Goal: Ask a question

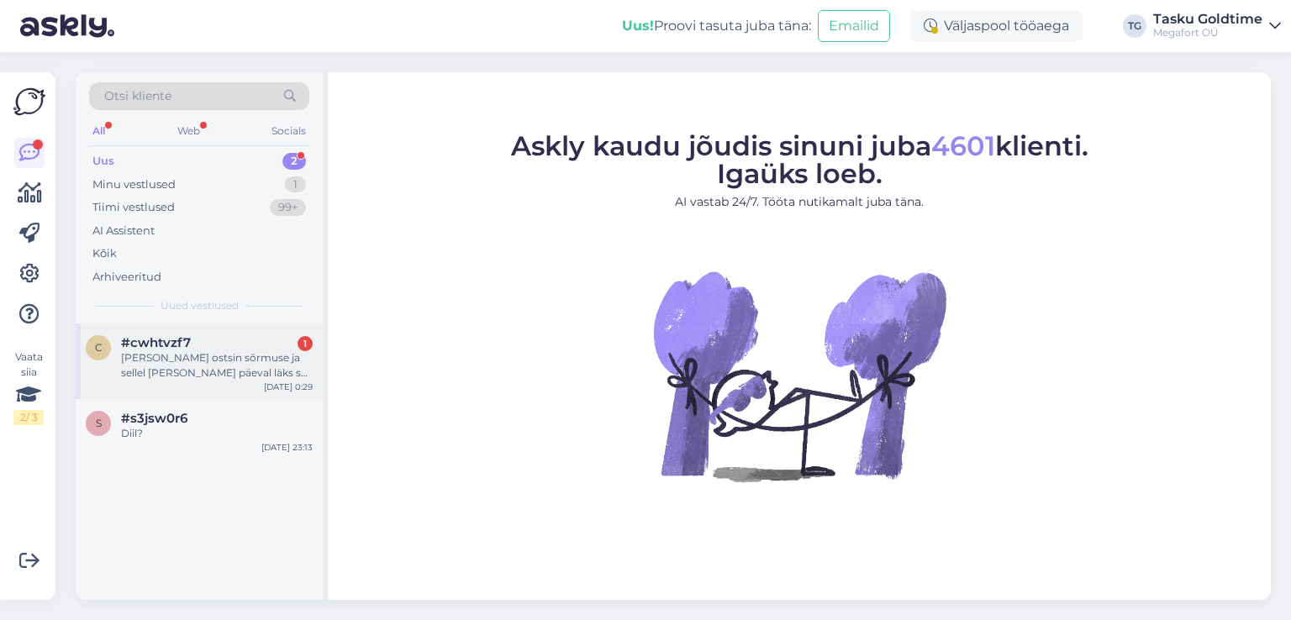
click at [206, 354] on div "[PERSON_NAME] ostsin sõrmuse ja sellel [PERSON_NAME] päeval läks see katki, see…" at bounding box center [217, 365] width 192 height 30
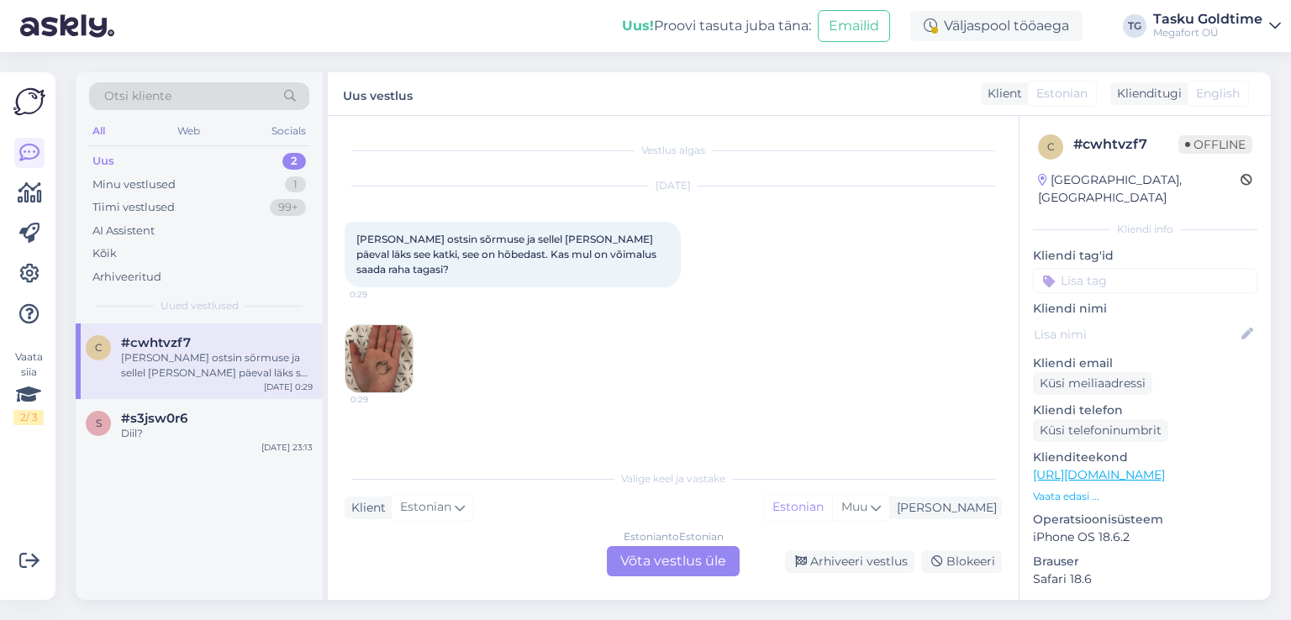
click at [372, 351] on img at bounding box center [378, 358] width 67 height 67
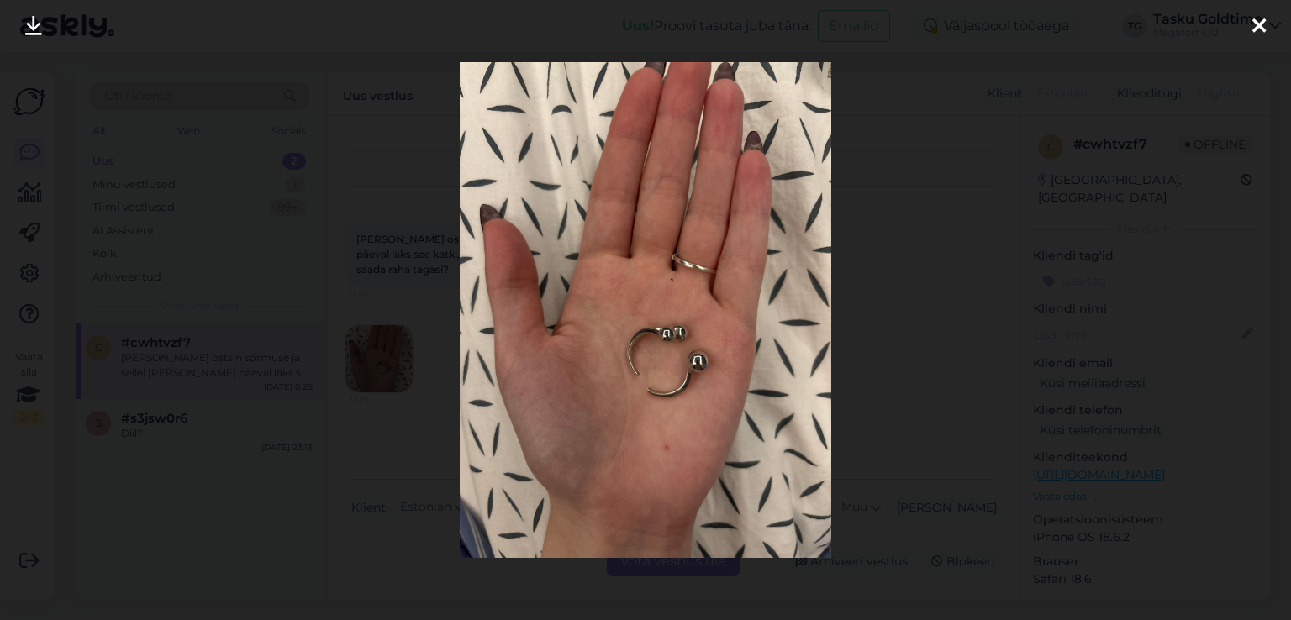
click at [1256, 22] on icon at bounding box center [1258, 27] width 13 height 22
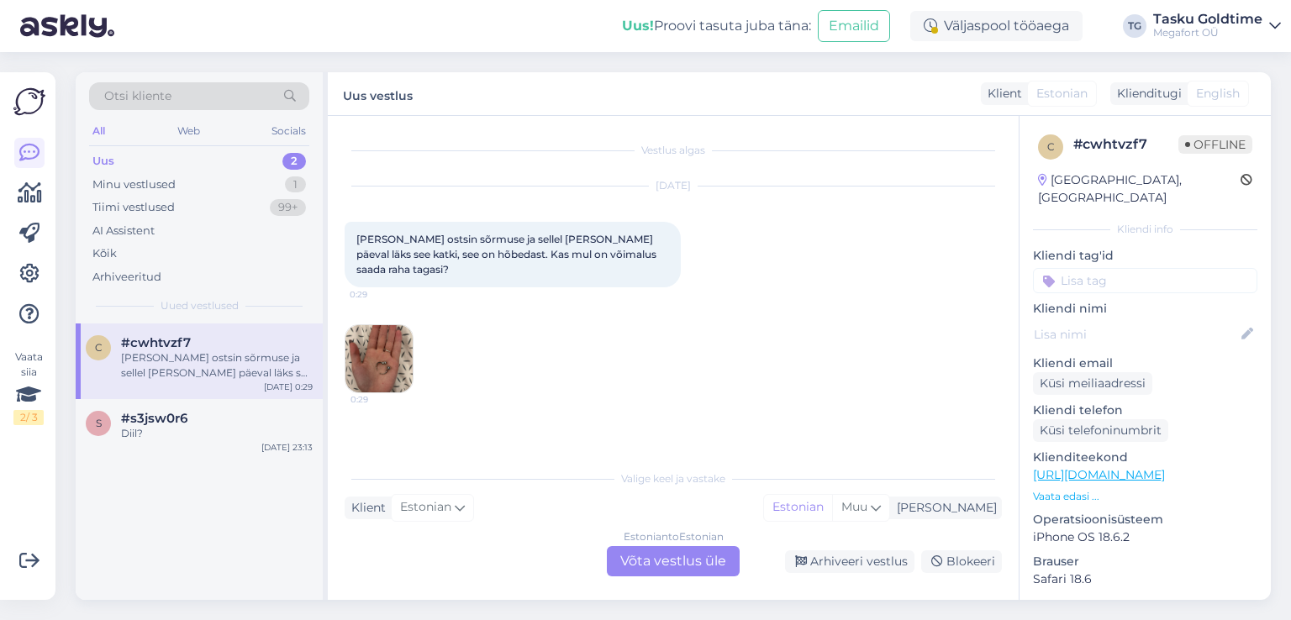
click at [366, 331] on img at bounding box center [378, 358] width 67 height 67
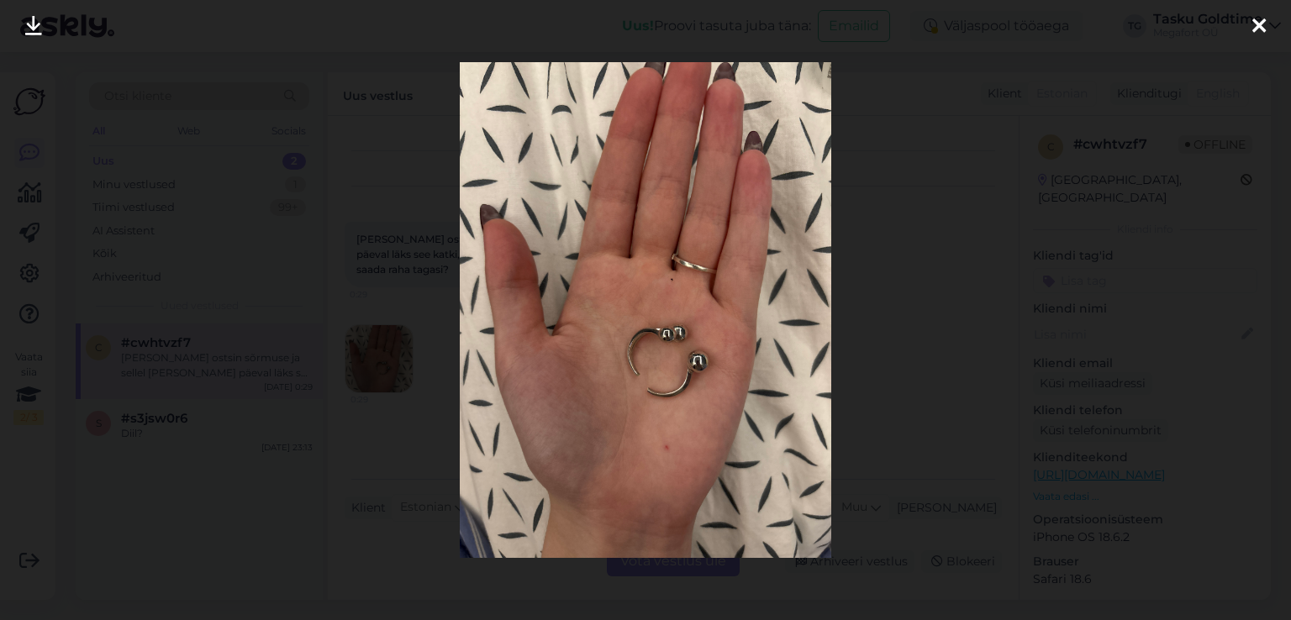
click at [414, 313] on div at bounding box center [645, 310] width 1291 height 620
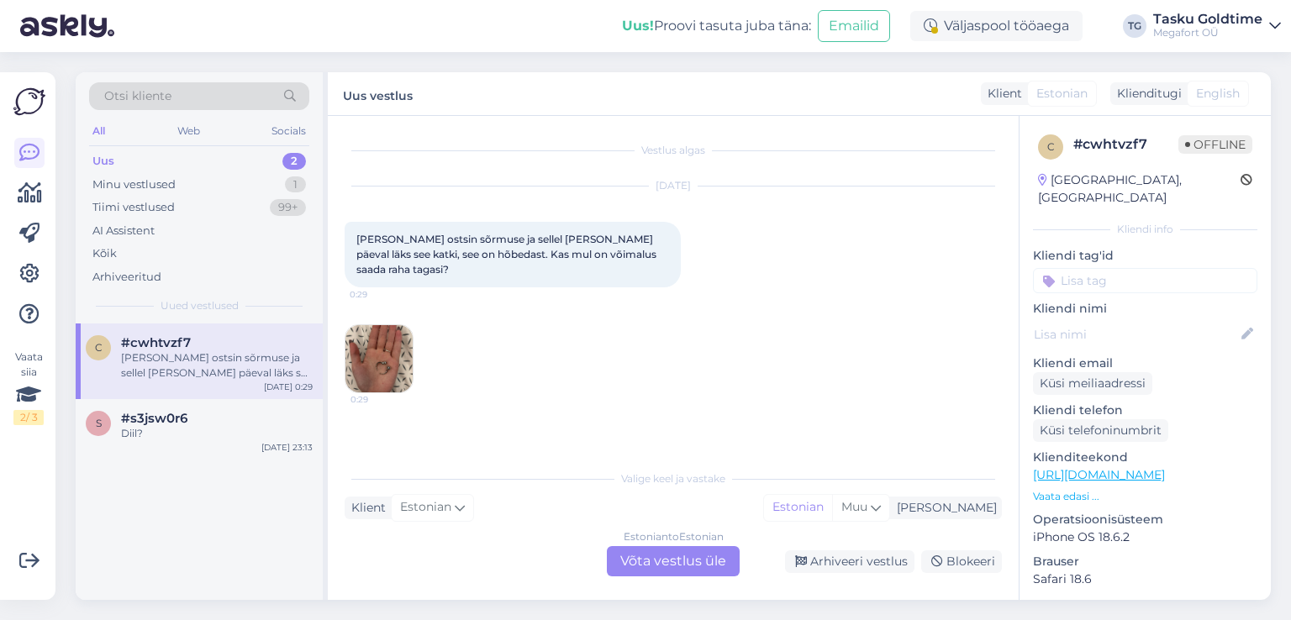
click at [390, 327] on img at bounding box center [378, 358] width 67 height 67
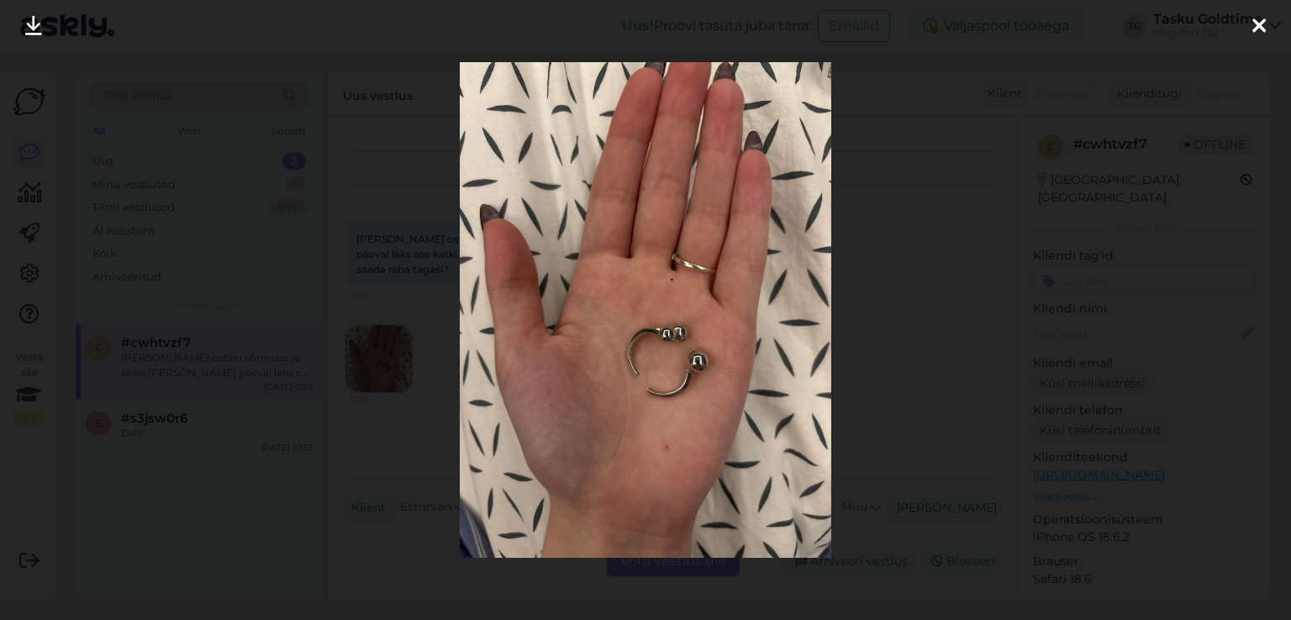
click at [911, 357] on div at bounding box center [645, 310] width 1291 height 620
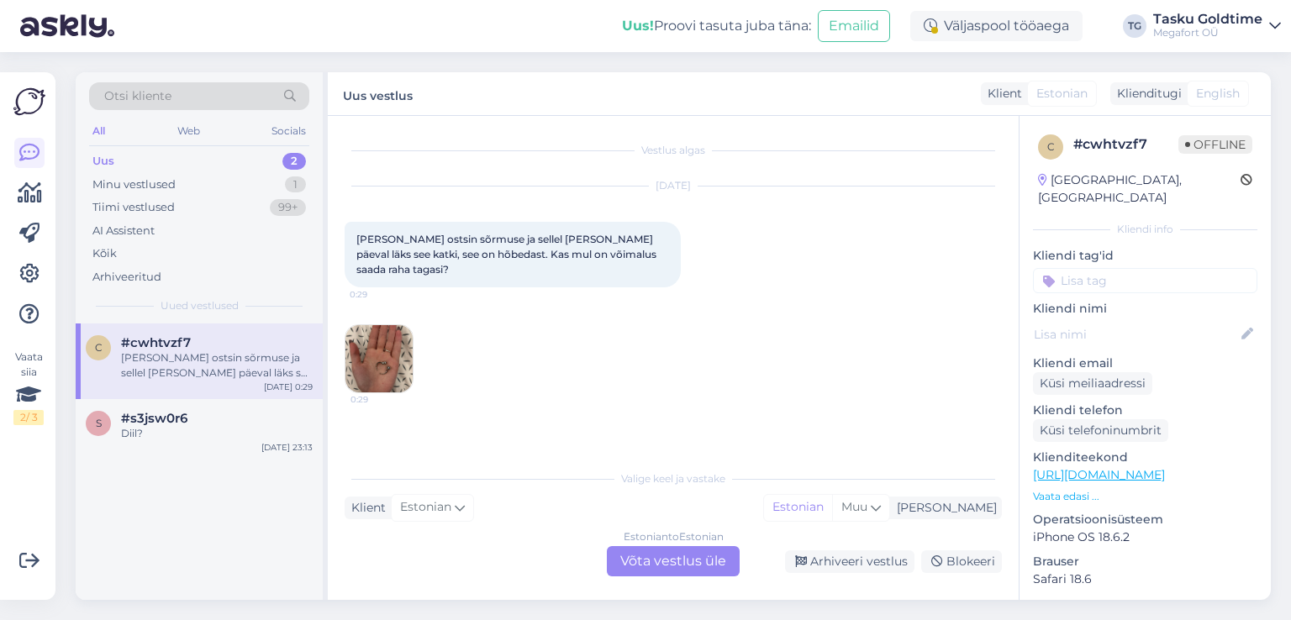
click at [1079, 489] on p "Vaata edasi ..." at bounding box center [1145, 496] width 224 height 15
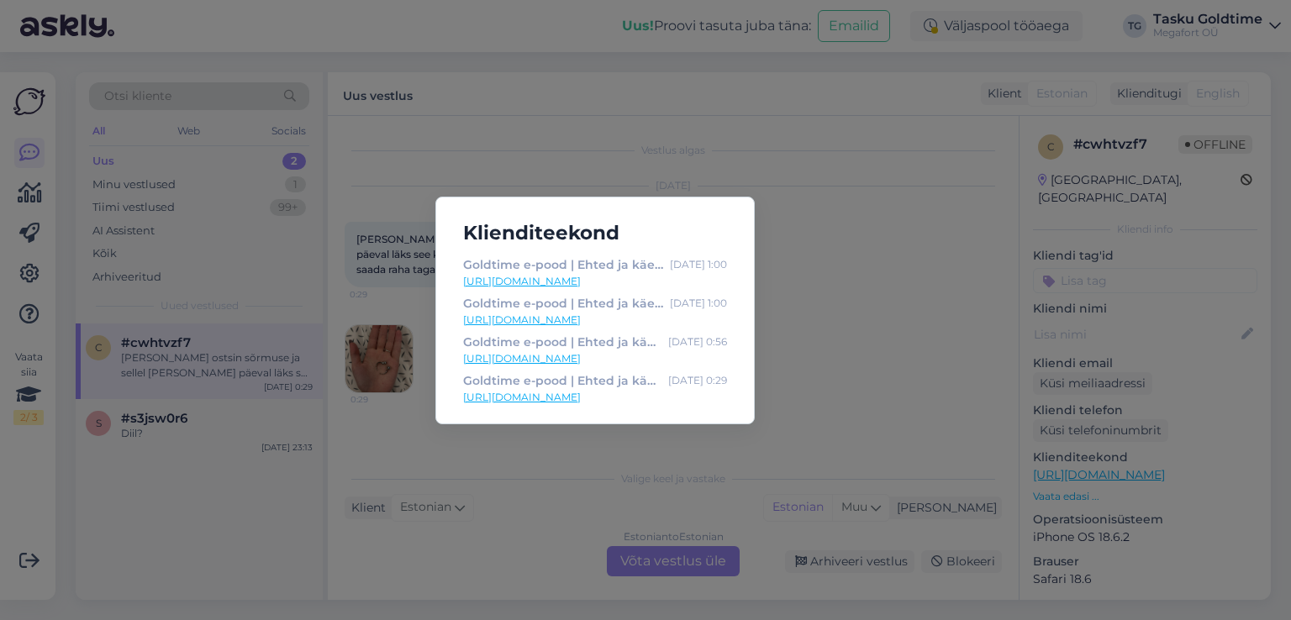
click at [872, 372] on div "Klienditeekond Goldtime e-pood | Ehted ja käekellad [DATE] 1:00 [URL][DOMAIN_NA…" at bounding box center [645, 310] width 1291 height 620
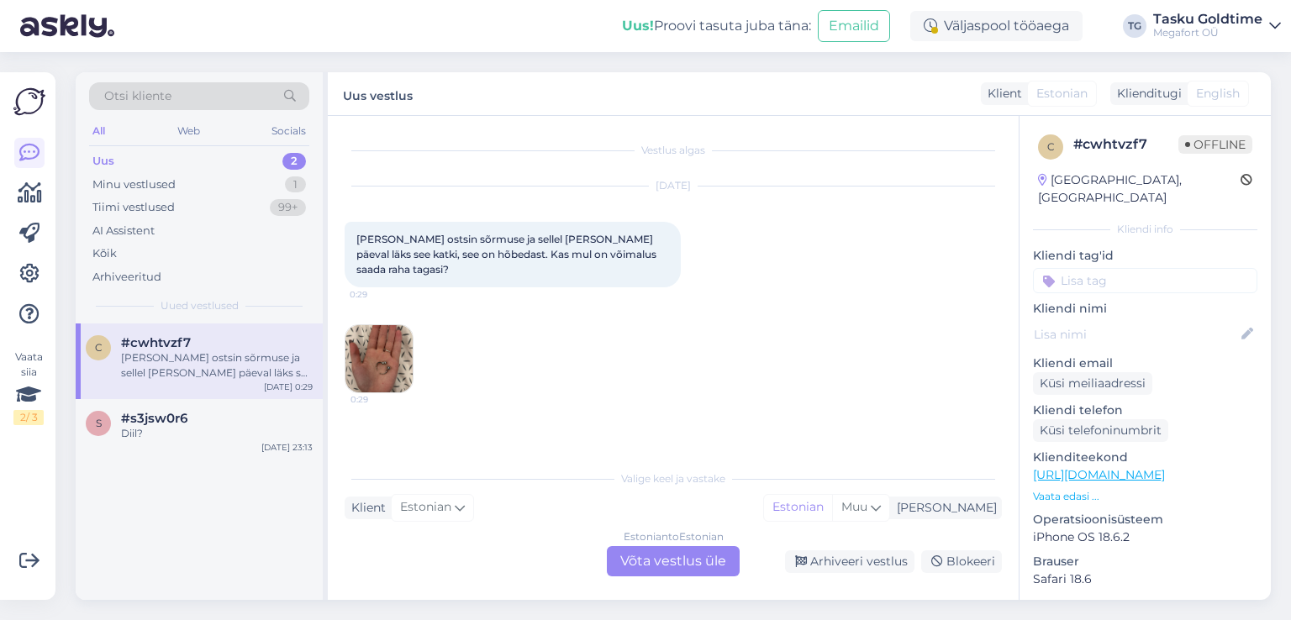
click at [386, 340] on img at bounding box center [378, 358] width 67 height 67
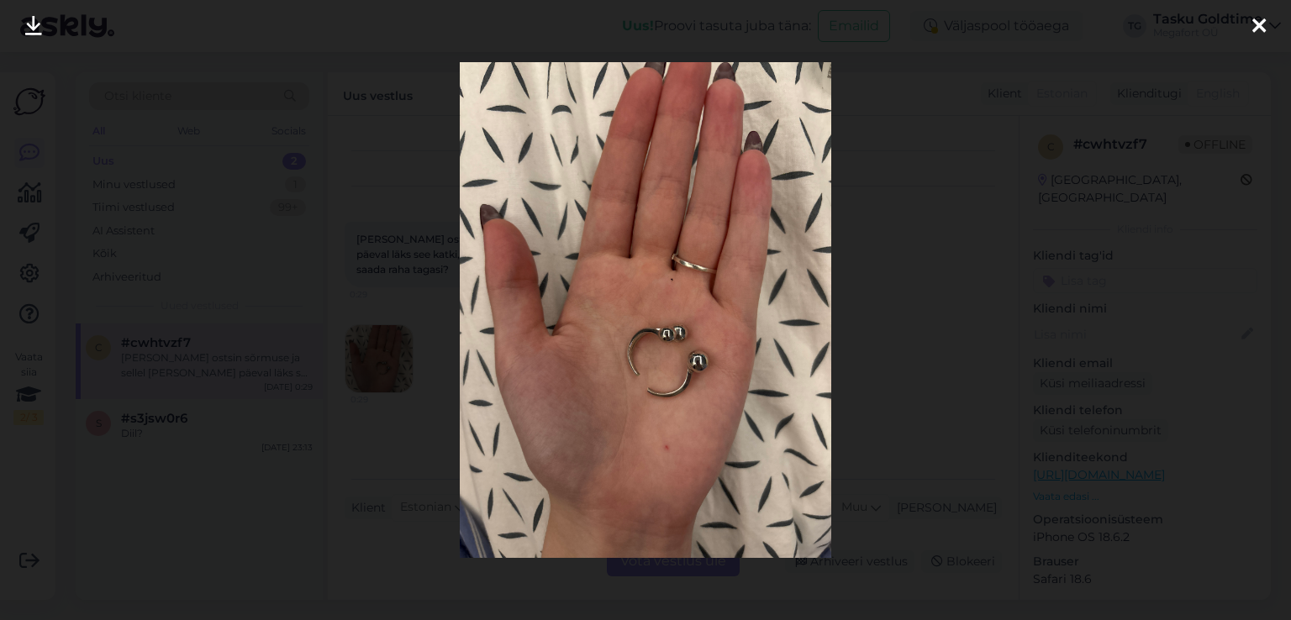
drag, startPoint x: 435, startPoint y: 307, endPoint x: 319, endPoint y: 377, distance: 135.8
click at [434, 307] on div at bounding box center [645, 310] width 1291 height 620
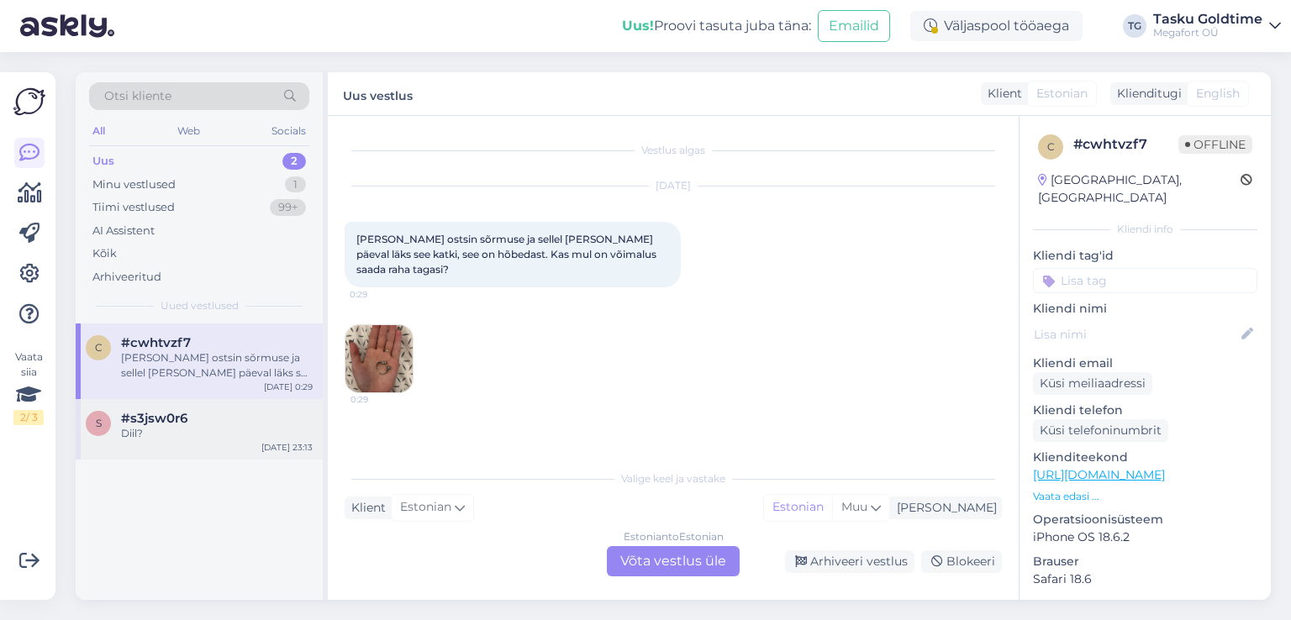
drag, startPoint x: 177, startPoint y: 435, endPoint x: 258, endPoint y: 414, distance: 84.4
click at [178, 435] on div "Diil?" at bounding box center [217, 433] width 192 height 15
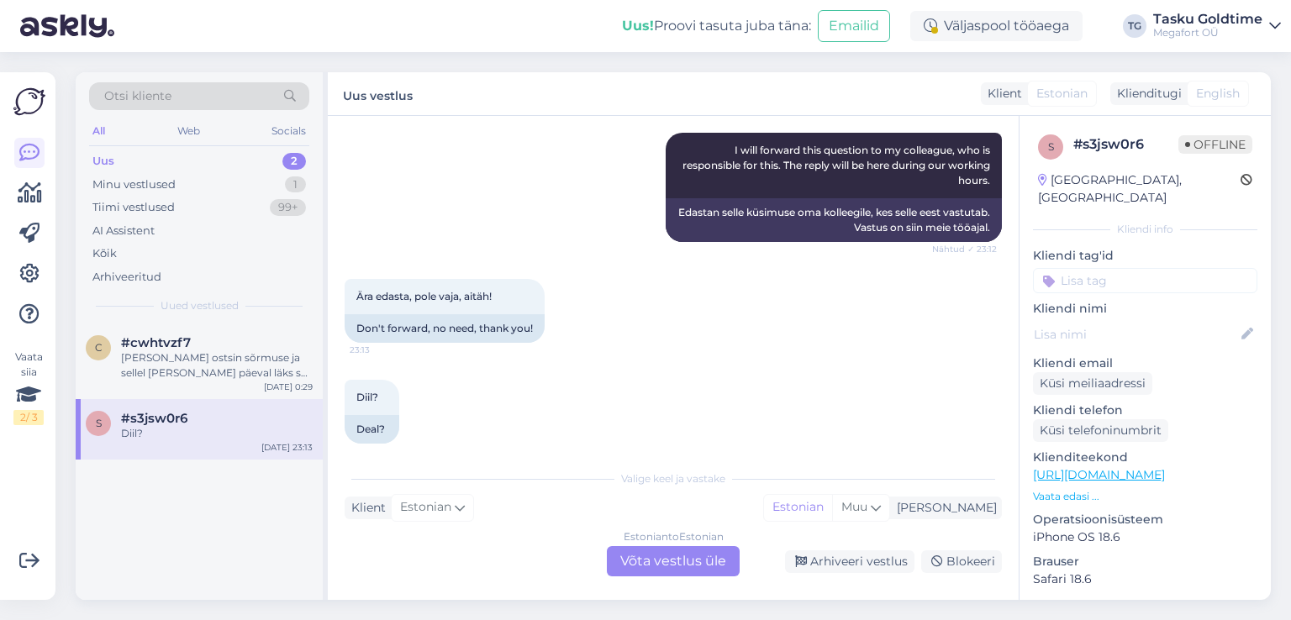
scroll to position [841, 0]
click at [260, 380] on div "[PERSON_NAME] ostsin sõrmuse ja sellel [PERSON_NAME] päeval läks see katki, see…" at bounding box center [217, 365] width 192 height 30
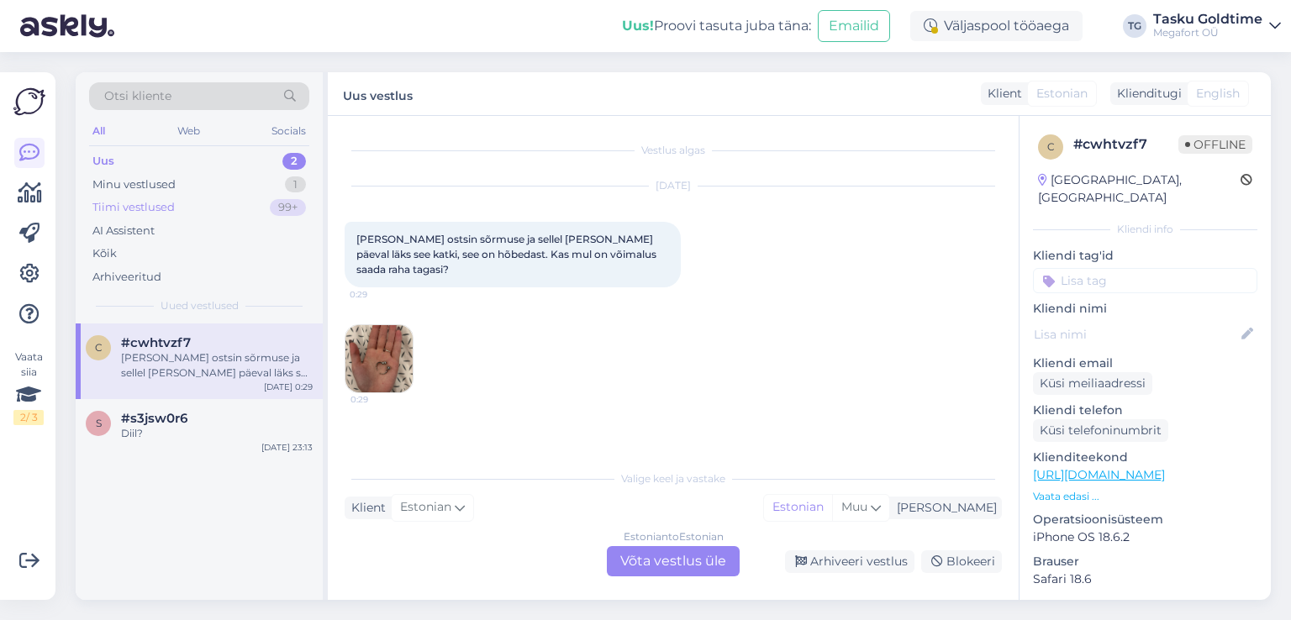
click at [293, 213] on div "99+" at bounding box center [288, 207] width 36 height 17
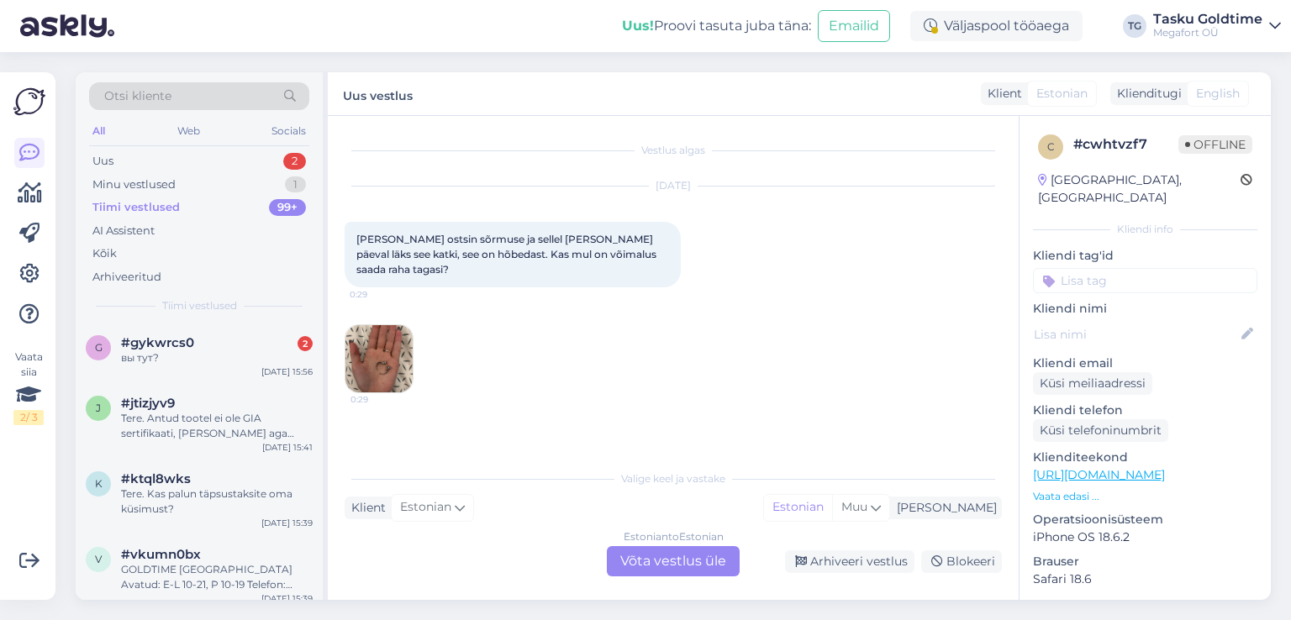
click at [237, 347] on div "#gykwrcs0 2" at bounding box center [217, 342] width 192 height 15
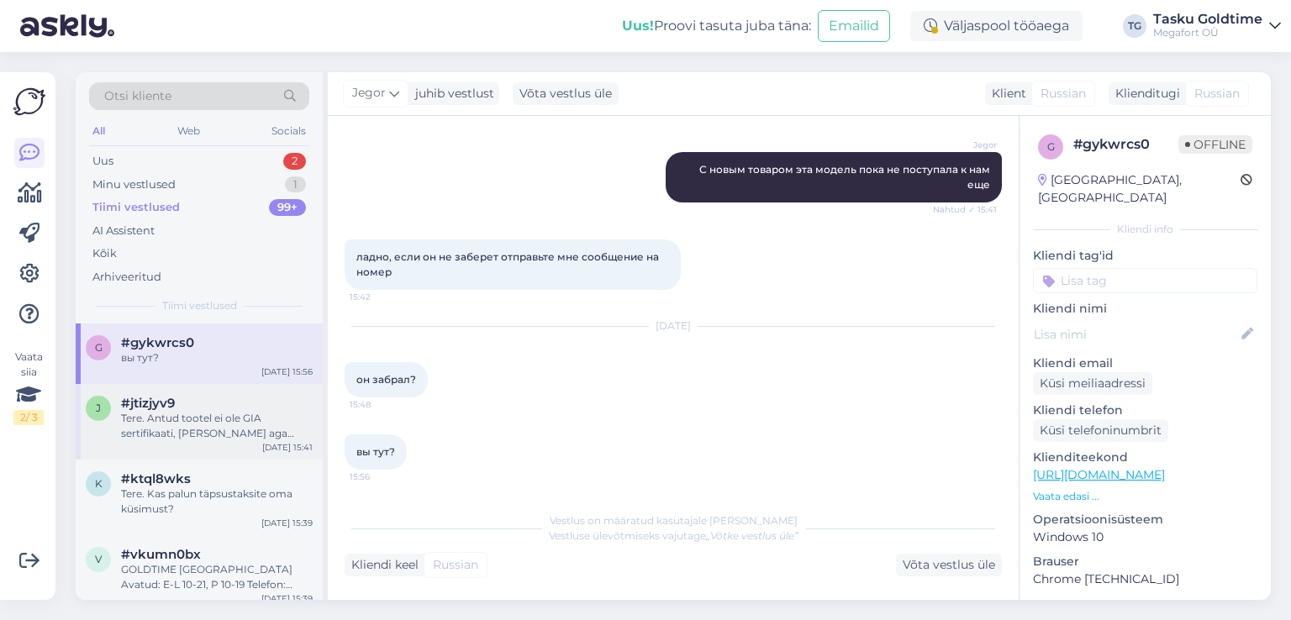
click at [293, 404] on div "#jtizjyv9" at bounding box center [217, 403] width 192 height 15
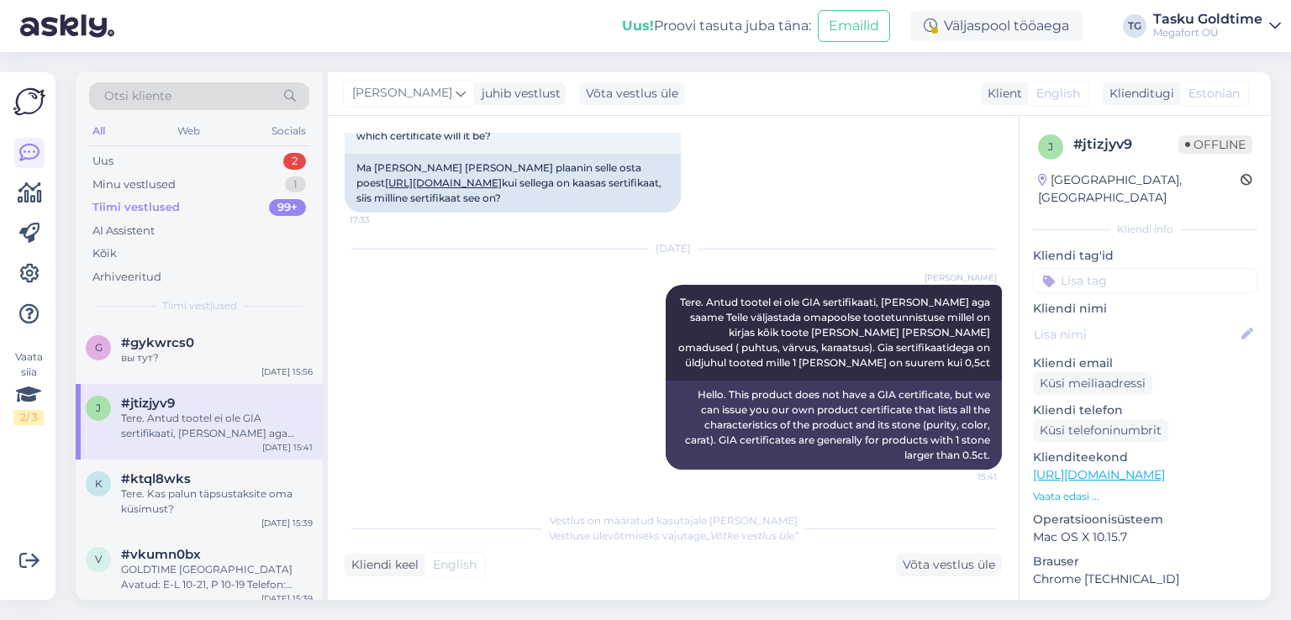
scroll to position [413, 0]
click at [301, 502] on div "Tere. Kas palun täpsustaksite oma küsimust?" at bounding box center [217, 502] width 192 height 30
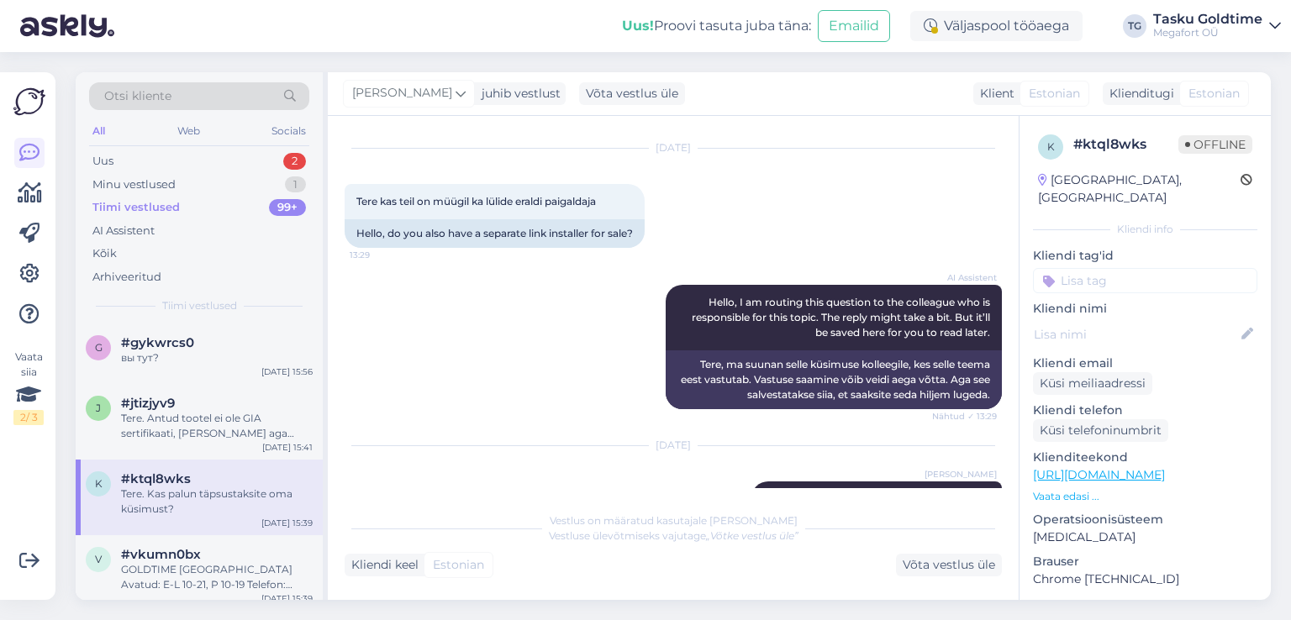
scroll to position [0, 0]
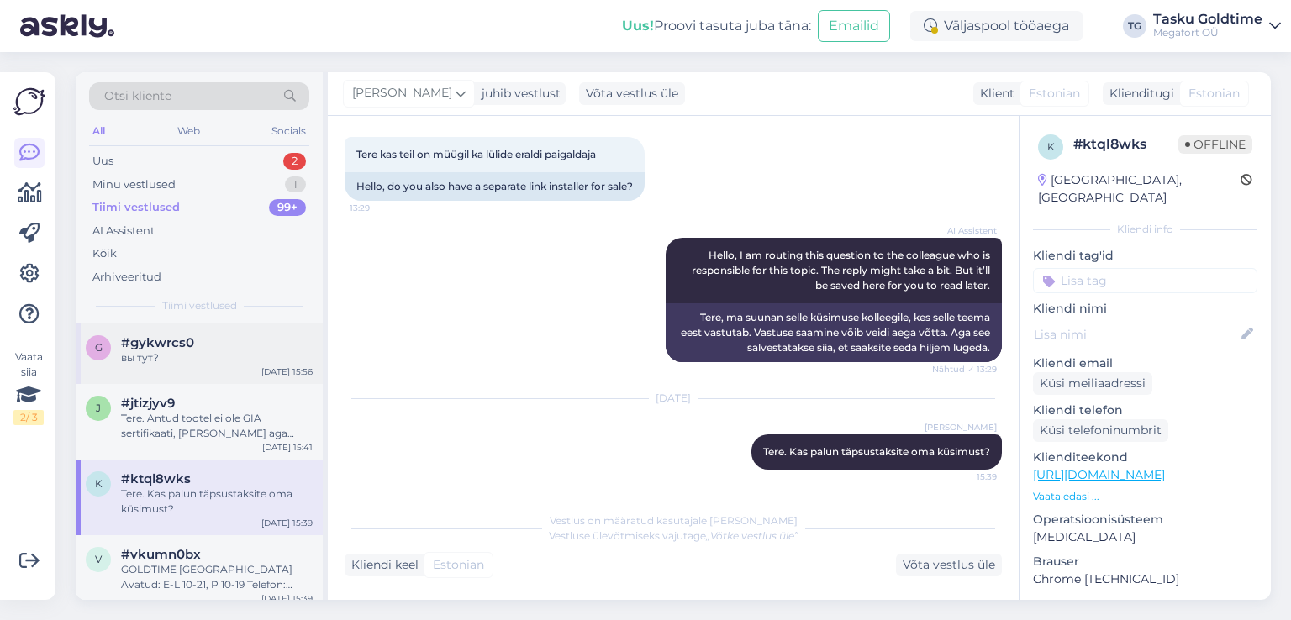
click at [256, 330] on div "g #gykwrcs0 вы тут? [DATE] 15:56" at bounding box center [199, 354] width 247 height 61
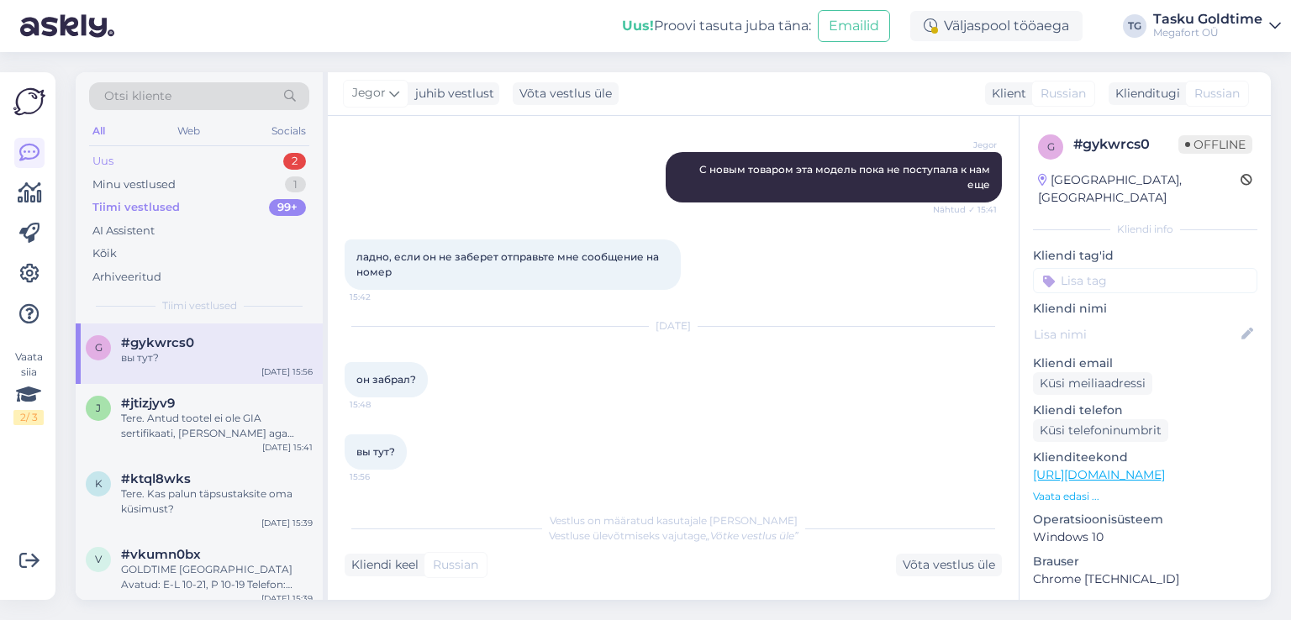
click at [284, 155] on div "2" at bounding box center [294, 161] width 23 height 17
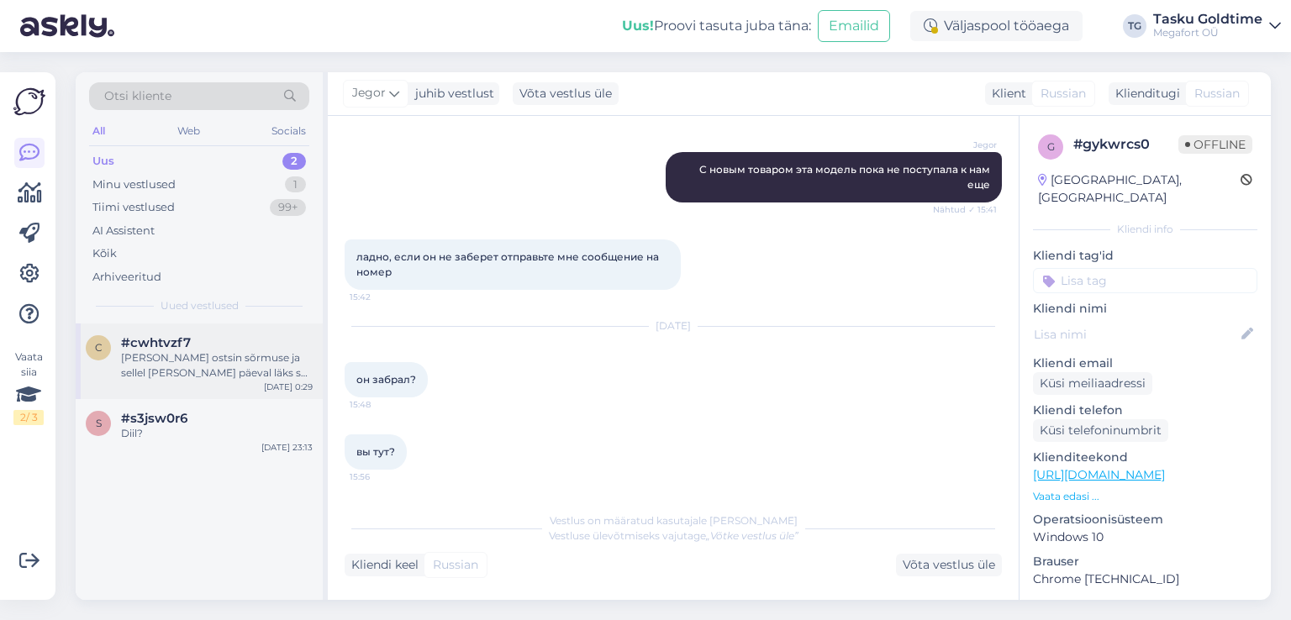
click at [216, 334] on div "c #cwhtvzf7 [PERSON_NAME] ostsin sõrmuse ja sellel [PERSON_NAME] päeval läks se…" at bounding box center [199, 362] width 247 height 76
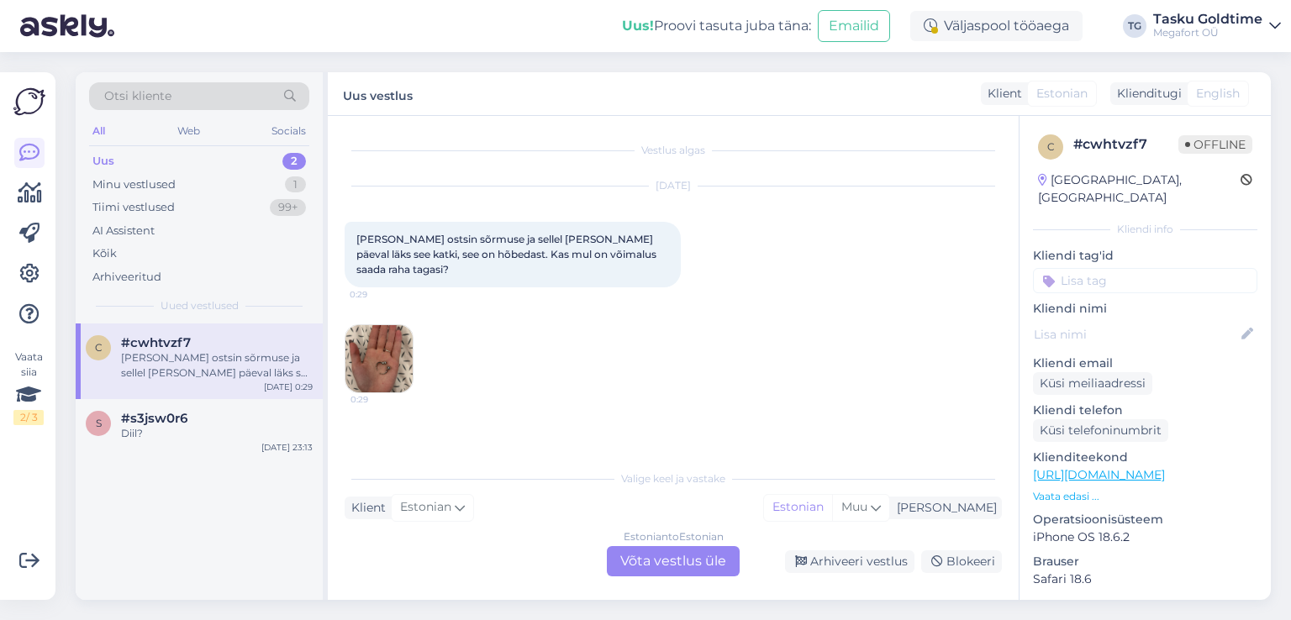
click at [363, 348] on img at bounding box center [378, 358] width 67 height 67
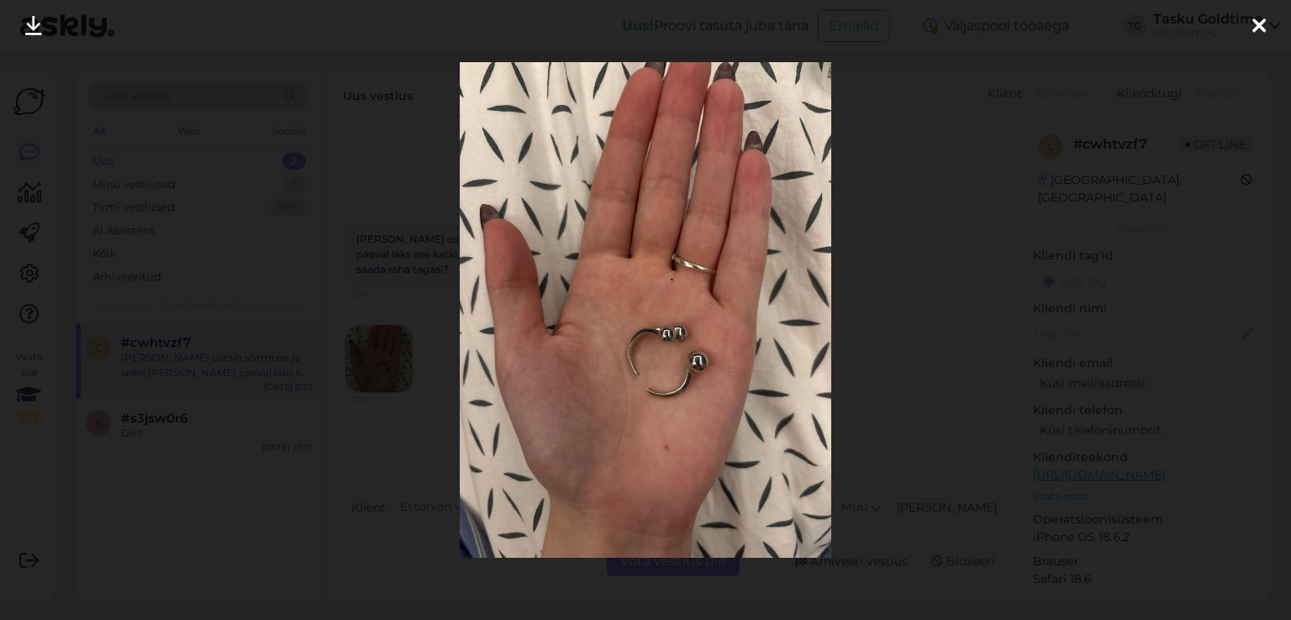
click at [398, 320] on div at bounding box center [645, 310] width 1291 height 620
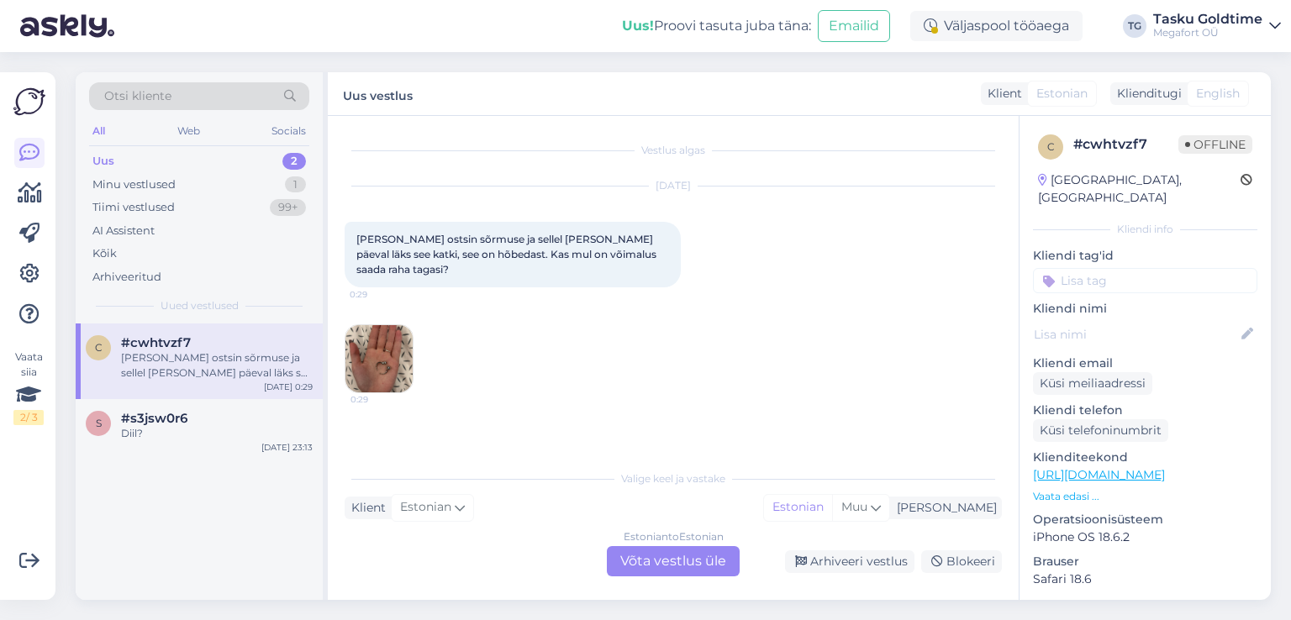
click at [366, 349] on img at bounding box center [378, 358] width 67 height 67
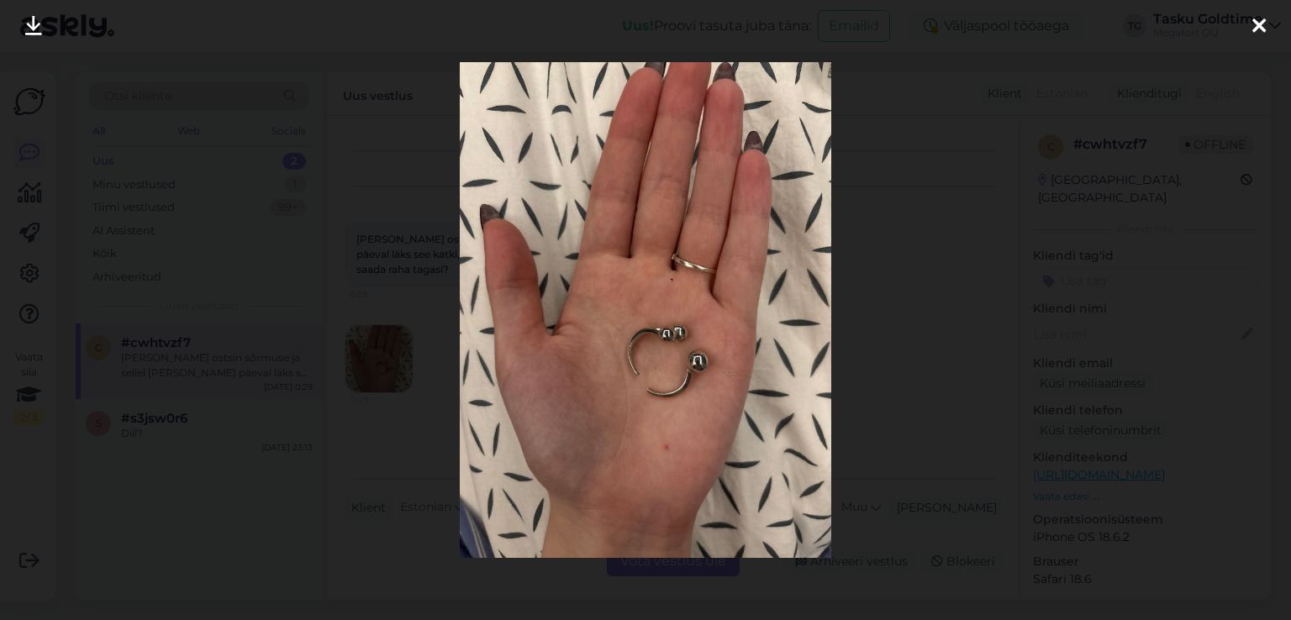
click at [904, 287] on div at bounding box center [645, 310] width 1291 height 620
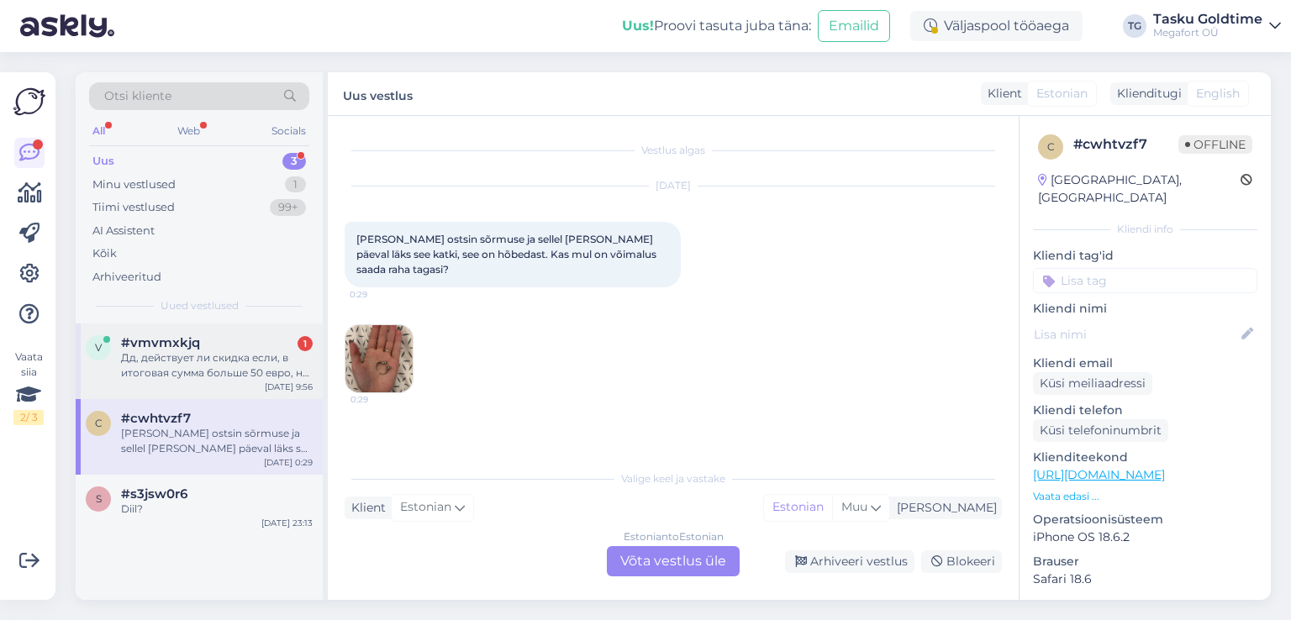
click at [277, 369] on div "Дд, действует ли скидка если, в итоговая сумма больше 50 евро, но есть товары, …" at bounding box center [217, 365] width 192 height 30
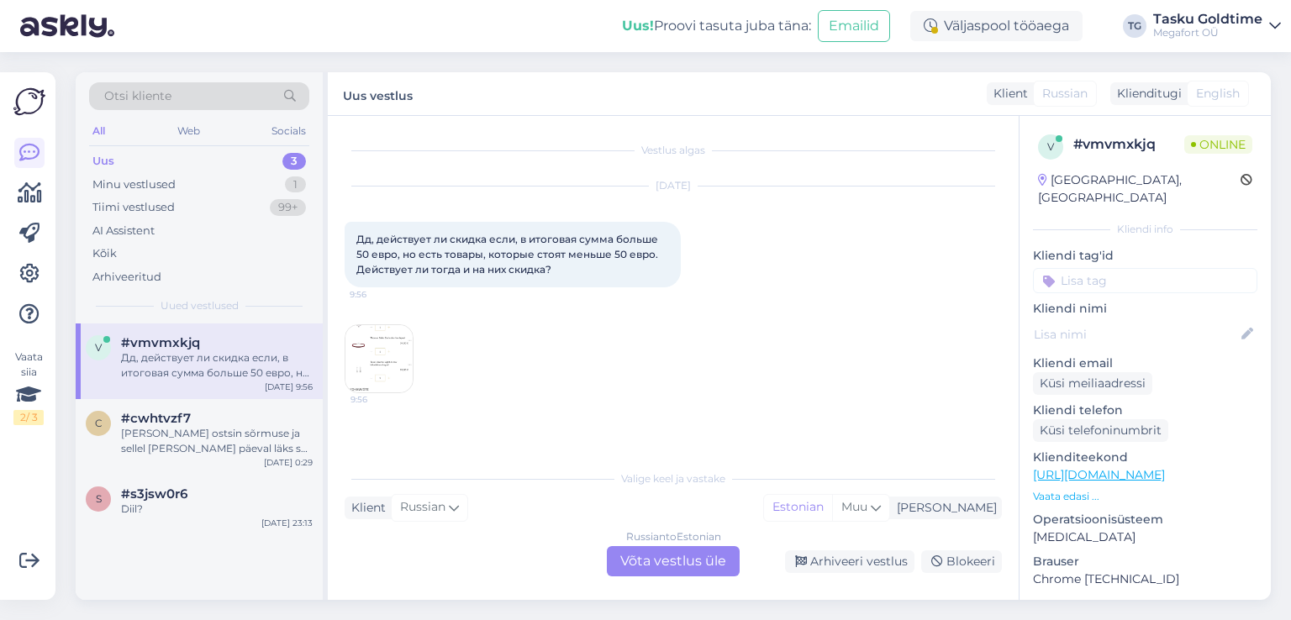
click at [382, 348] on img at bounding box center [378, 358] width 67 height 67
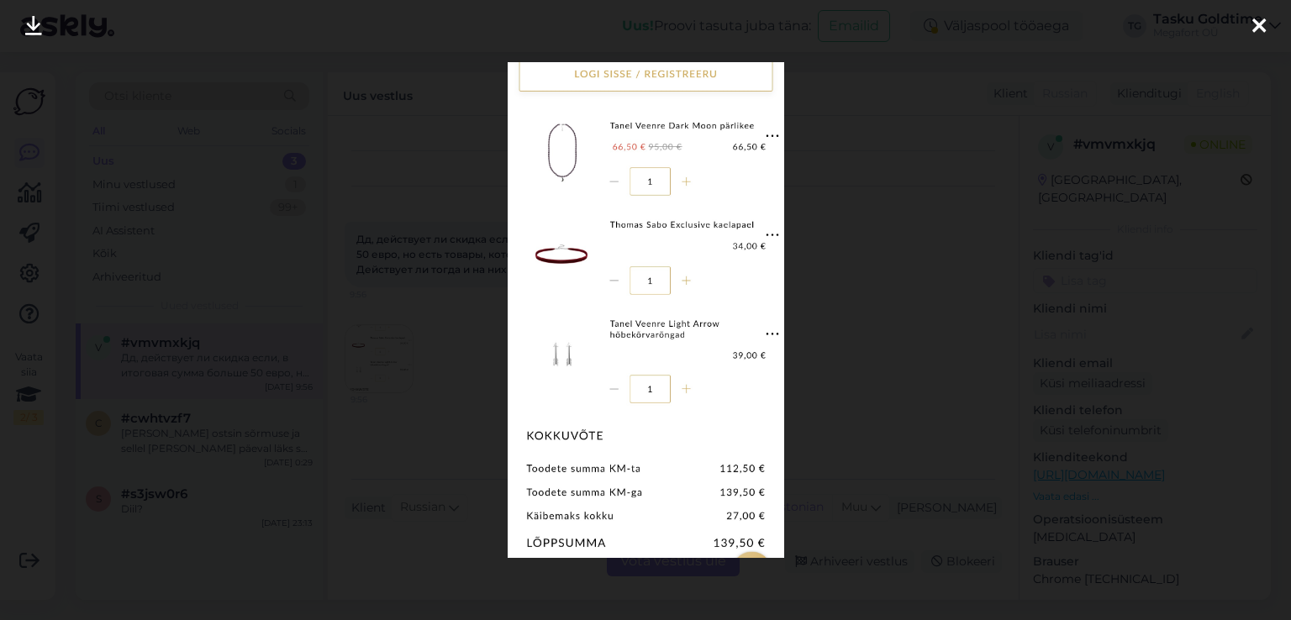
click at [928, 328] on div at bounding box center [645, 310] width 1291 height 620
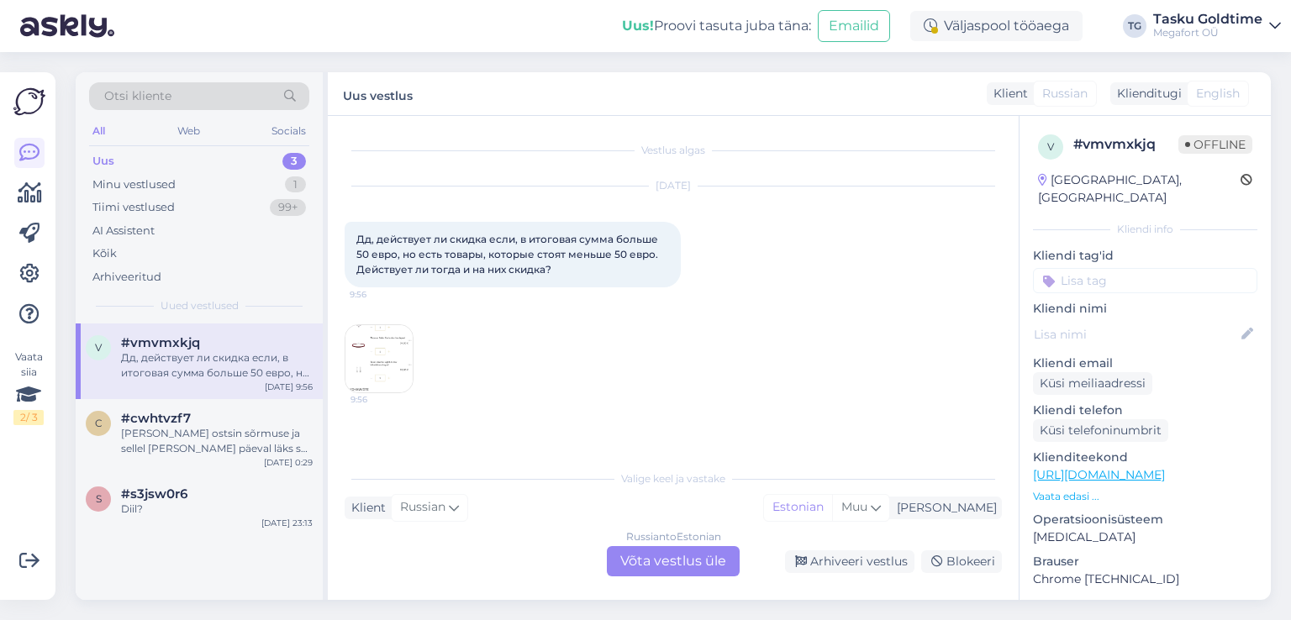
click at [414, 345] on div "[DATE] Дд, действует ли скидка если, в итоговая сумма больше 50 евро, но есть т…" at bounding box center [673, 290] width 657 height 244
click at [403, 345] on img at bounding box center [378, 358] width 67 height 67
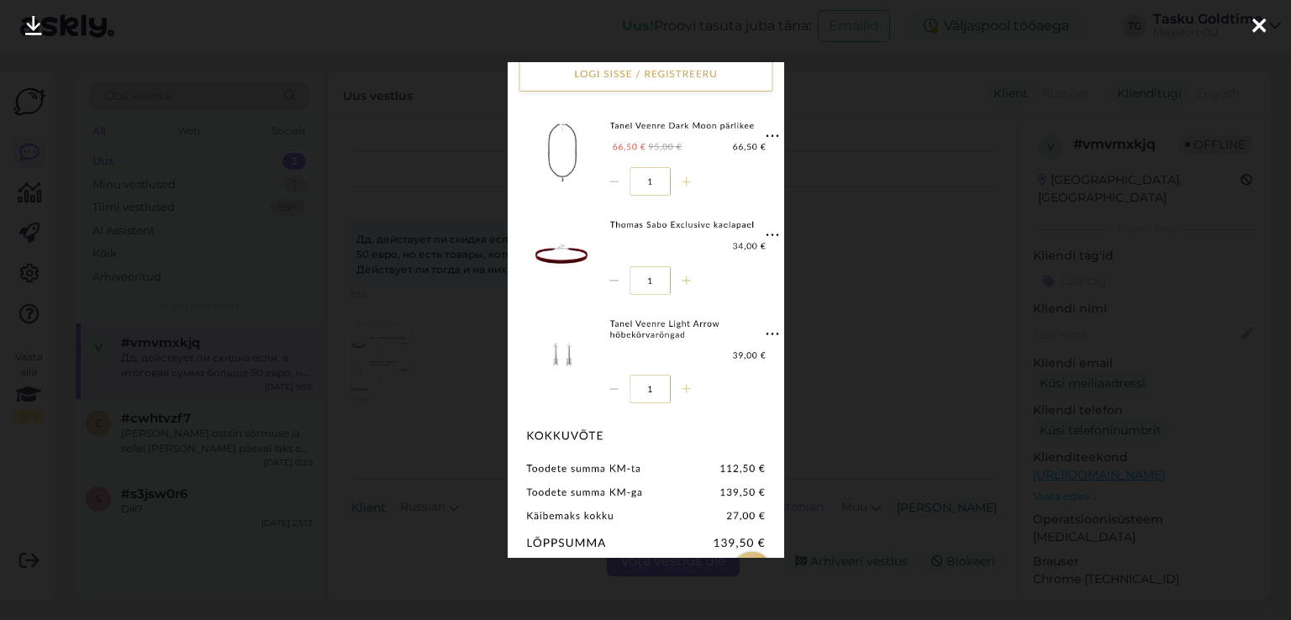
click at [816, 216] on div at bounding box center [645, 310] width 1291 height 620
